Goal: Find specific fact: Find specific fact

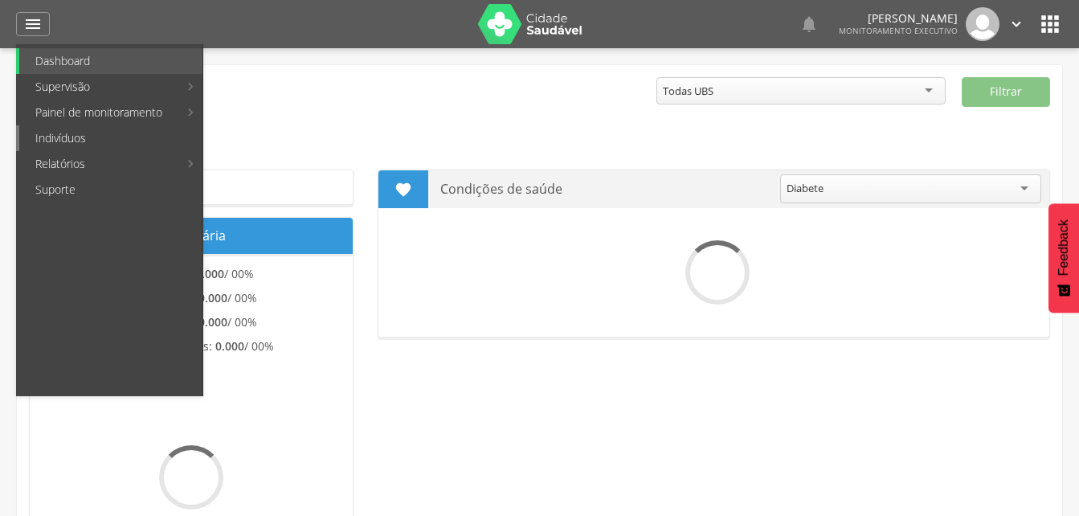
click at [47, 144] on link "Indivíduos" at bounding box center [110, 138] width 183 height 26
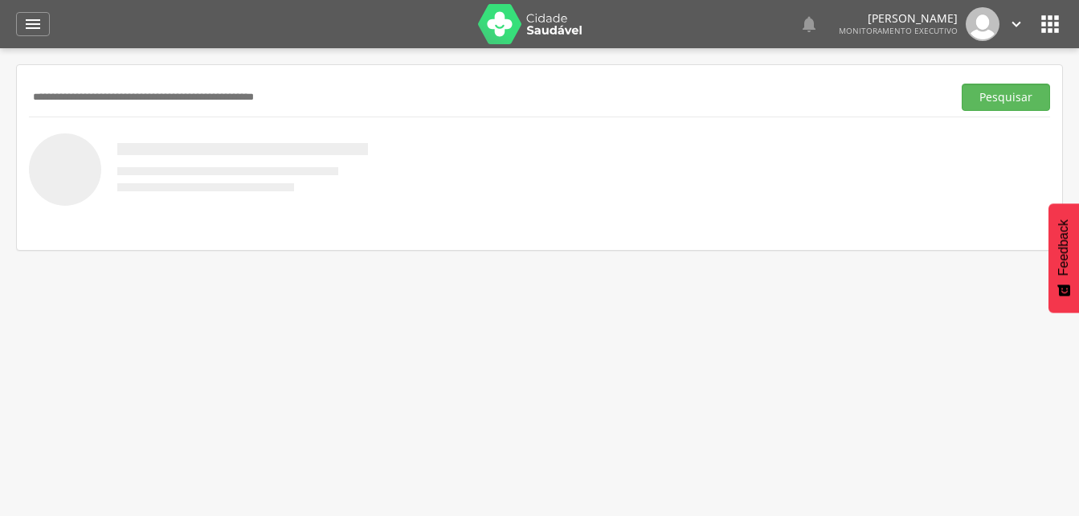
click at [76, 88] on input "text" at bounding box center [487, 97] width 917 height 27
type input "**********"
click at [980, 100] on button "Pesquisar" at bounding box center [1006, 97] width 88 height 27
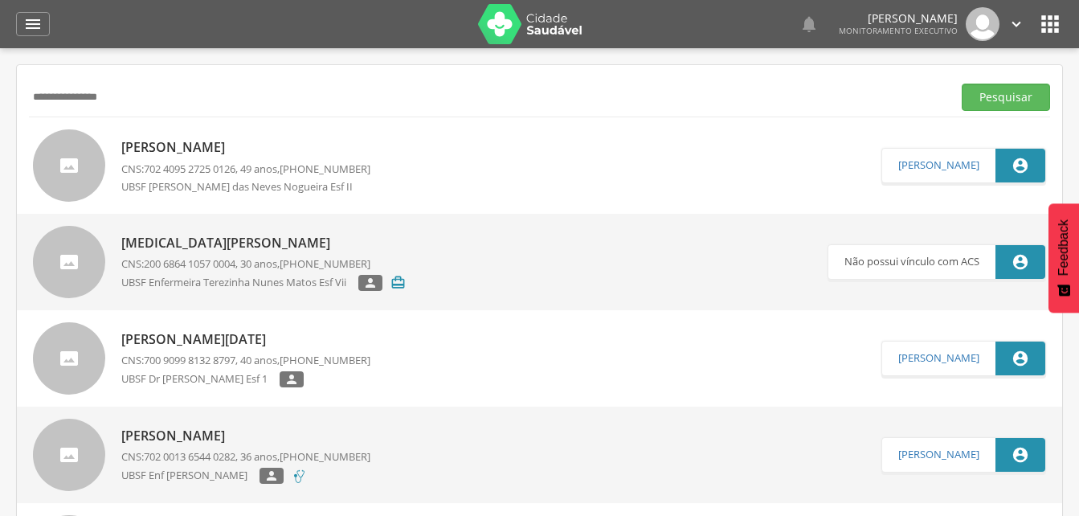
click at [151, 166] on span "702 4095 2725 0126" at bounding box center [190, 168] width 92 height 14
type input "**********"
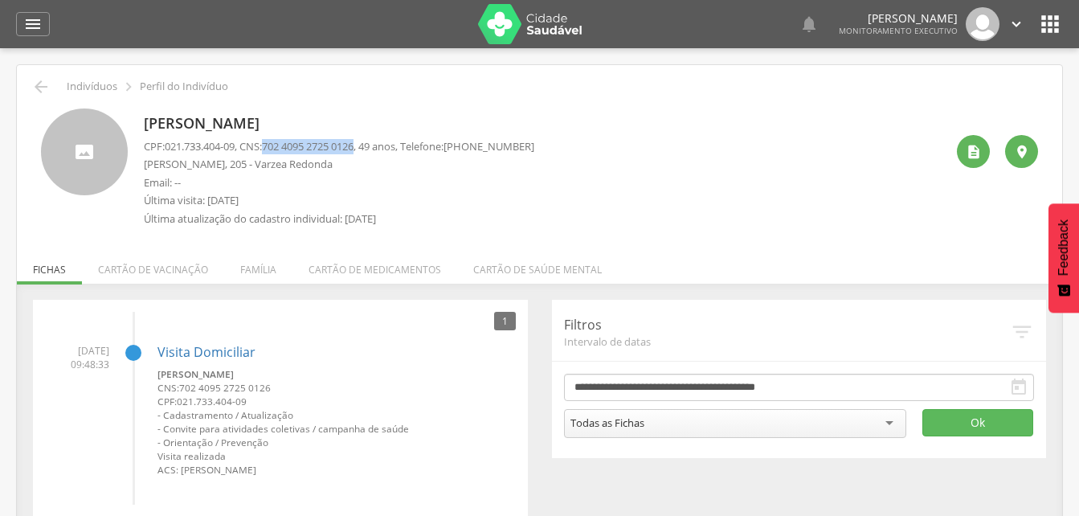
drag, startPoint x: 272, startPoint y: 143, endPoint x: 370, endPoint y: 143, distance: 98.0
click at [370, 143] on p "CPF: 021.733.404-09 , CNS: [PHONE_NUMBER] , 49 anos, Telefone: [PHONE_NUMBER]" at bounding box center [339, 146] width 390 height 15
drag, startPoint x: 370, startPoint y: 143, endPoint x: 340, endPoint y: 150, distance: 31.4
copy span "702 4095 2725 0126"
click at [604, 174] on div "[PERSON_NAME] CPF: 021.733.404-09 , CNS: [PHONE_NUMBER] , 49 anos, Telefone: [P…" at bounding box center [544, 171] width 801 height 126
